Goal: Information Seeking & Learning: Learn about a topic

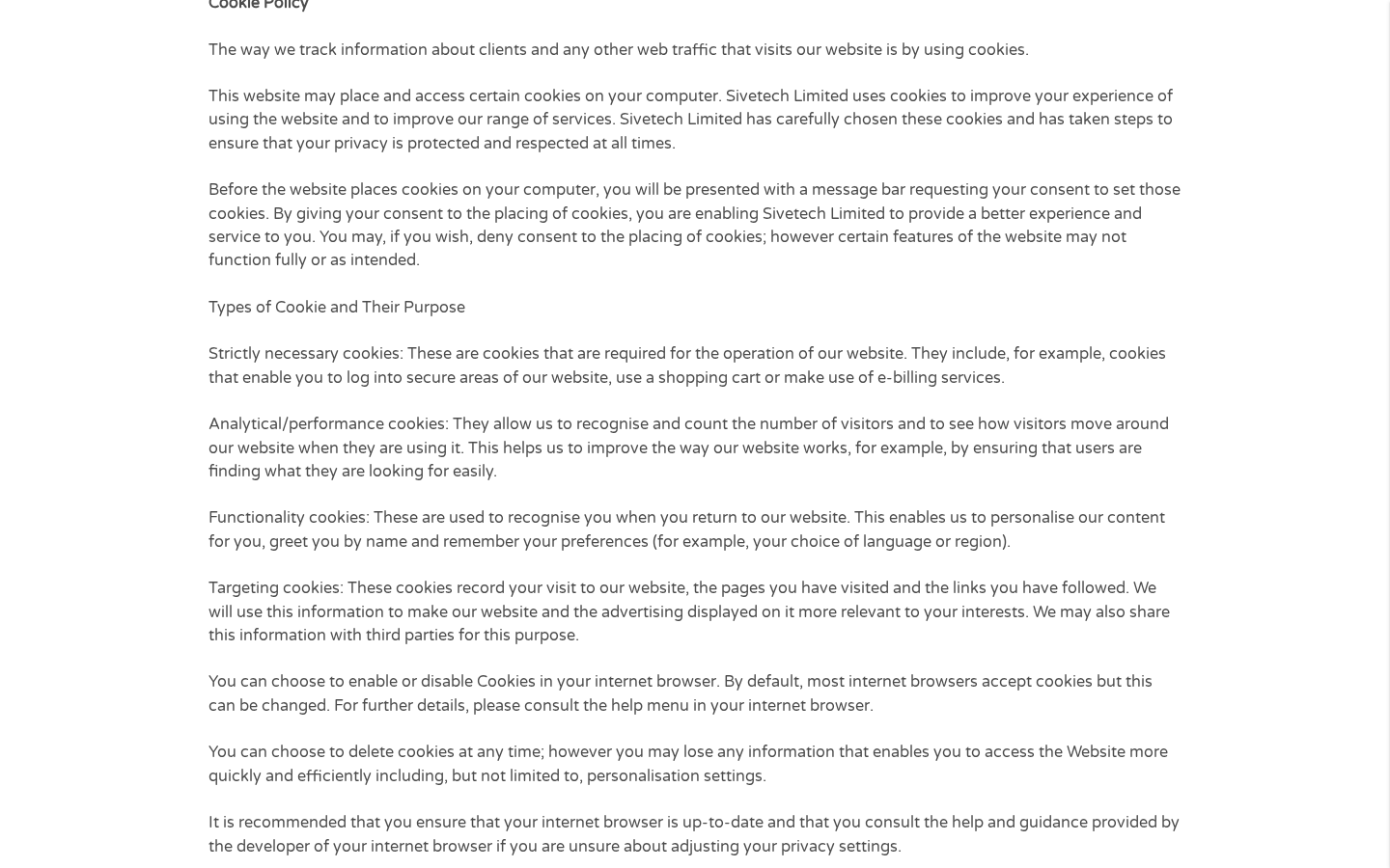
scroll to position [842, 0]
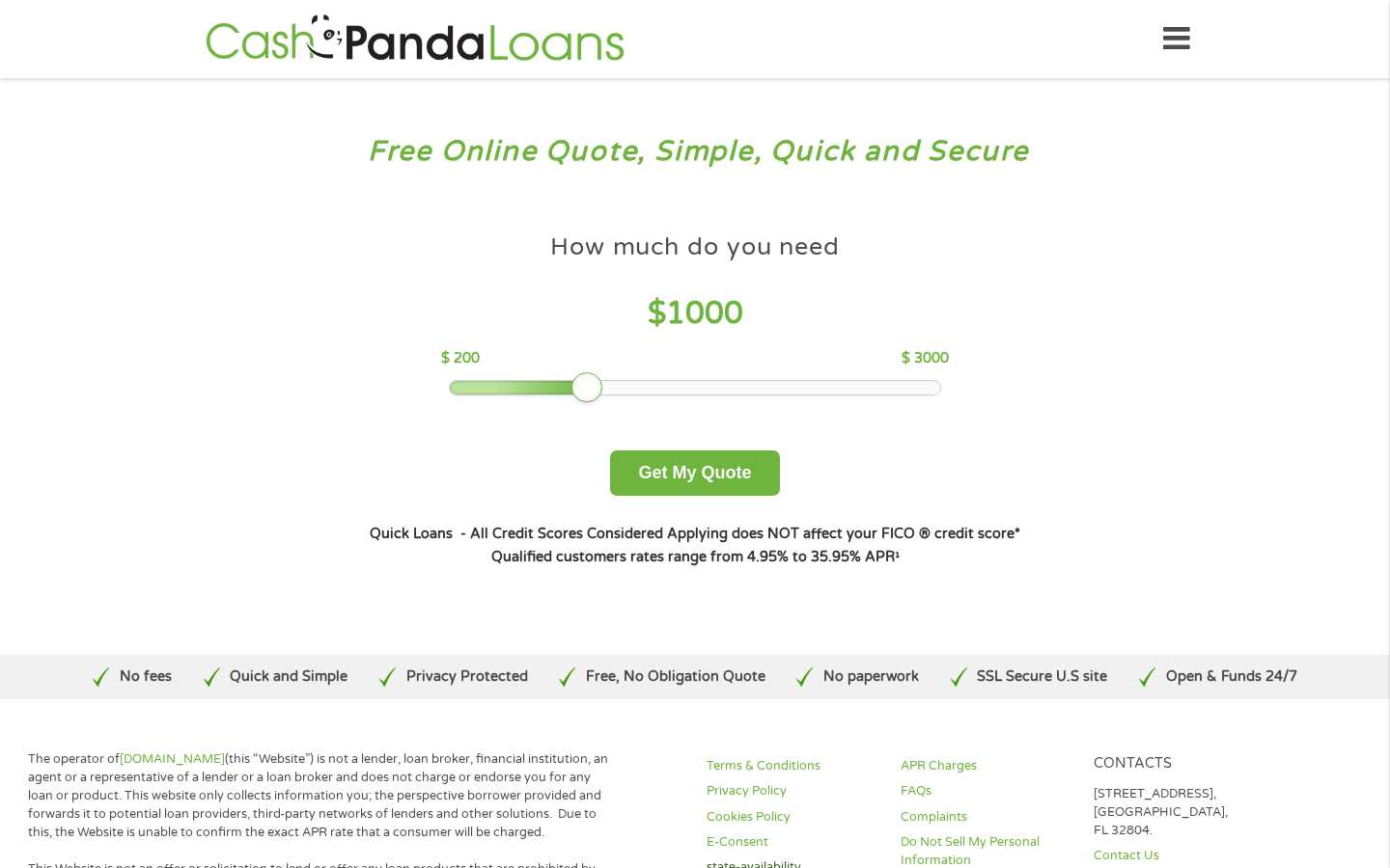
scroll to position [9, 0]
